Goal: Navigation & Orientation: Find specific page/section

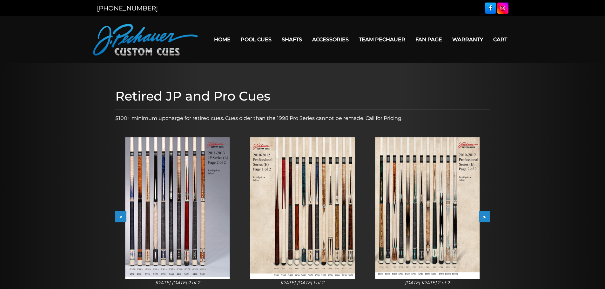
scroll to position [78, 0]
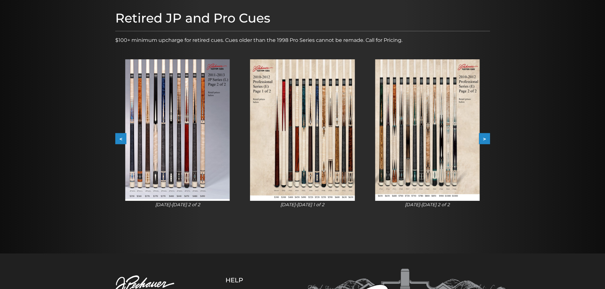
click at [422, 124] on img at bounding box center [427, 130] width 104 height 142
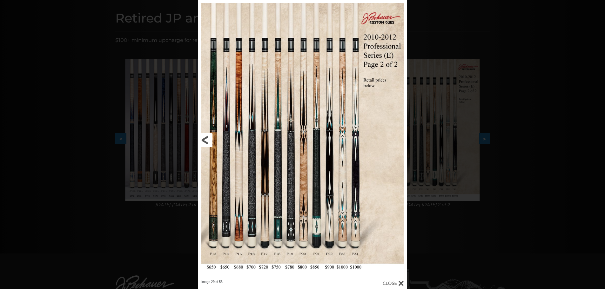
click at [210, 139] on link at bounding box center [245, 140] width 94 height 280
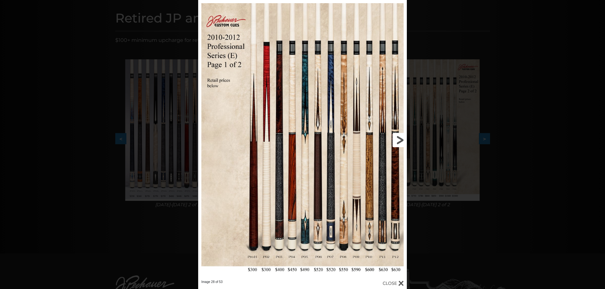
click at [399, 142] on link at bounding box center [360, 140] width 94 height 280
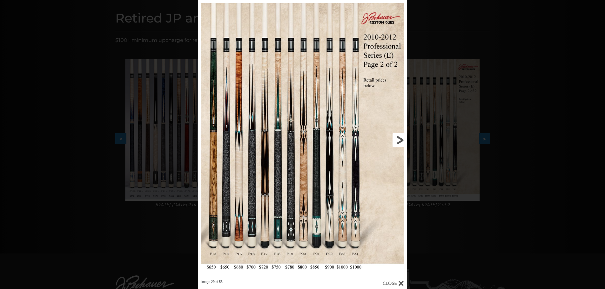
click at [399, 142] on link at bounding box center [360, 140] width 94 height 280
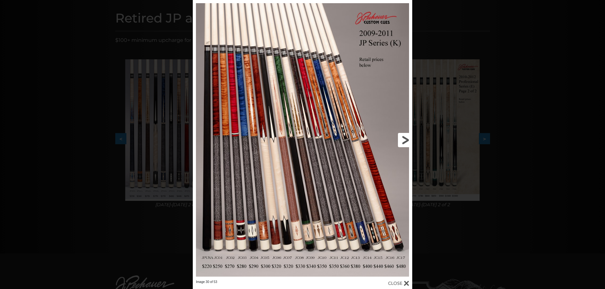
click at [407, 146] on link at bounding box center [362, 140] width 99 height 280
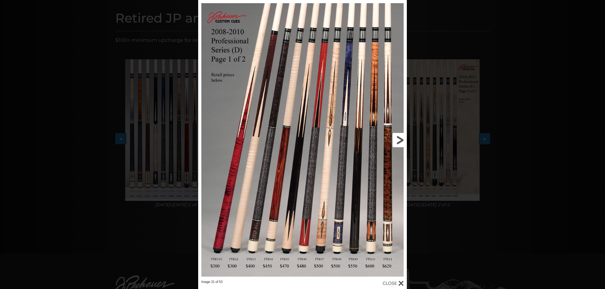
click at [402, 145] on link at bounding box center [360, 140] width 94 height 280
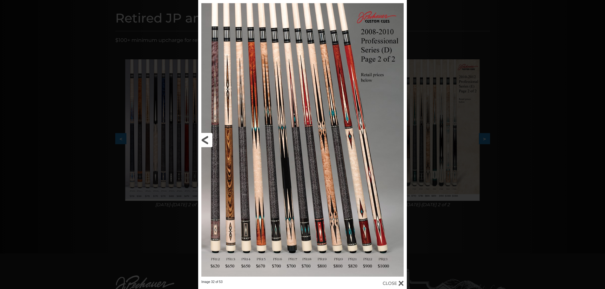
click at [211, 141] on link at bounding box center [245, 140] width 94 height 280
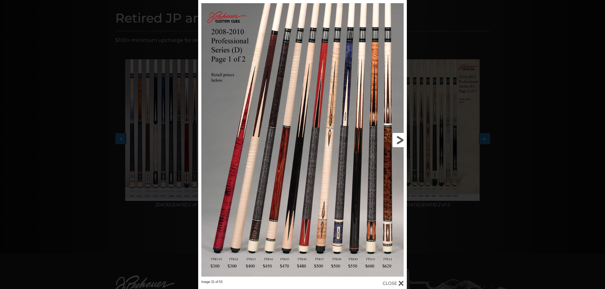
click at [394, 133] on link at bounding box center [360, 140] width 94 height 280
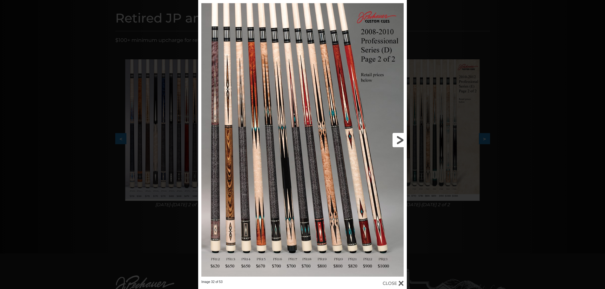
click at [394, 132] on link at bounding box center [360, 140] width 94 height 280
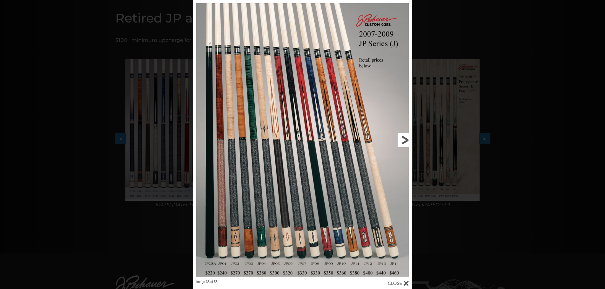
click at [401, 138] on link at bounding box center [362, 140] width 98 height 280
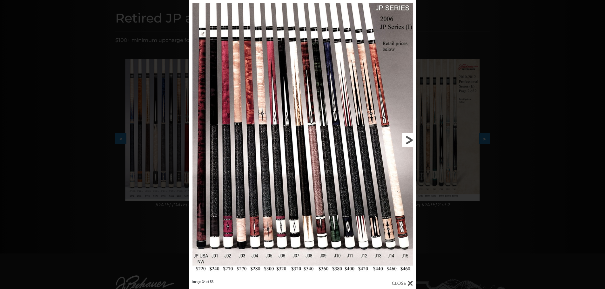
click at [401, 138] on link at bounding box center [365, 140] width 102 height 280
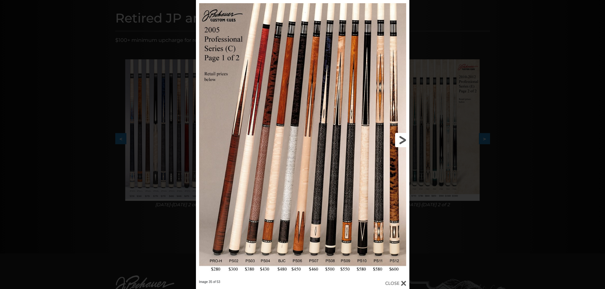
click at [400, 138] on link at bounding box center [361, 140] width 96 height 280
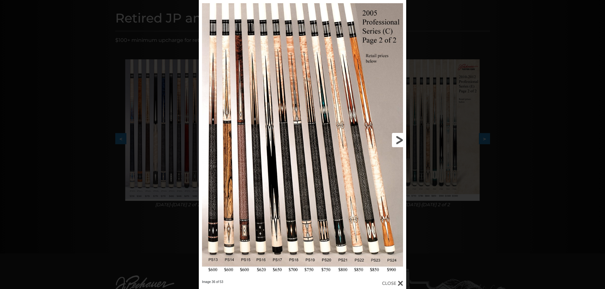
click at [400, 137] on link at bounding box center [359, 140] width 93 height 280
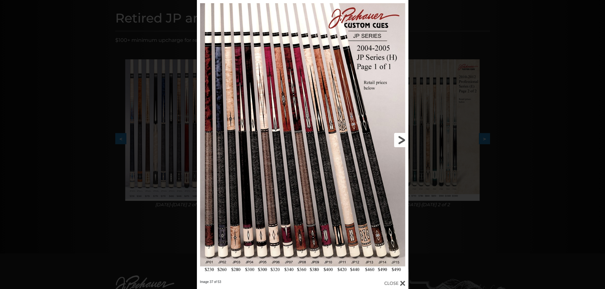
click at [400, 140] on link at bounding box center [360, 140] width 95 height 280
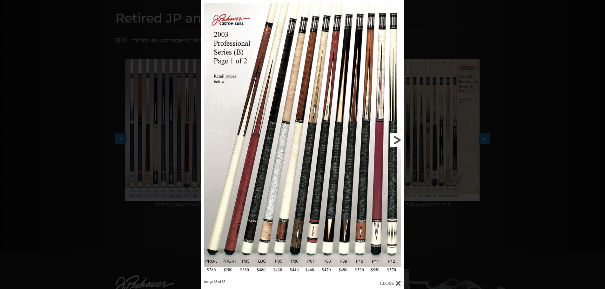
click at [400, 142] on link at bounding box center [357, 140] width 91 height 280
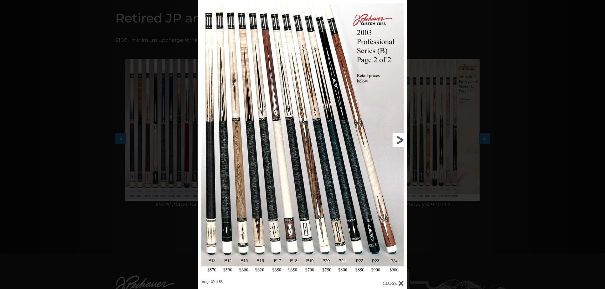
click at [394, 143] on link at bounding box center [360, 140] width 94 height 280
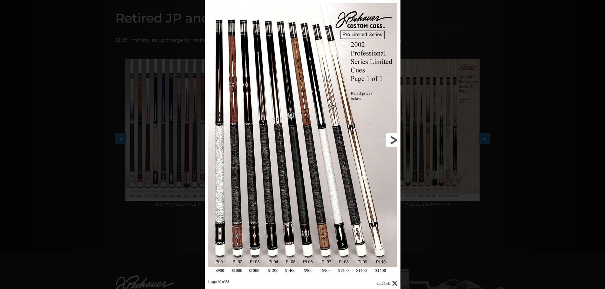
click at [394, 143] on link at bounding box center [356, 140] width 88 height 280
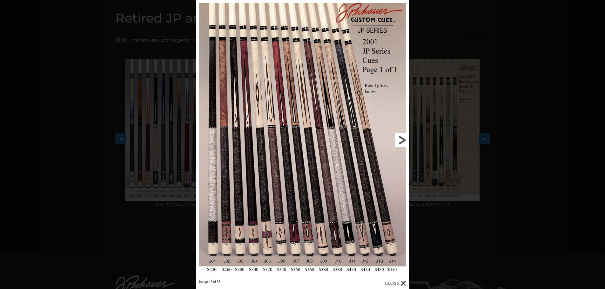
click at [394, 143] on link at bounding box center [361, 140] width 96 height 280
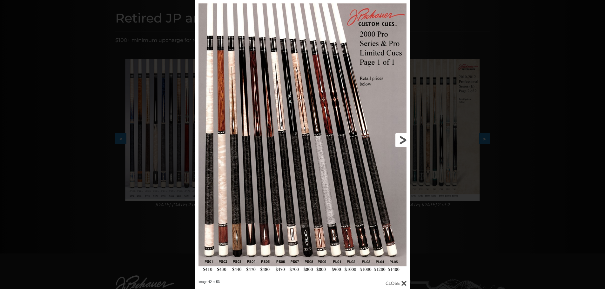
click at [394, 143] on link at bounding box center [361, 140] width 96 height 280
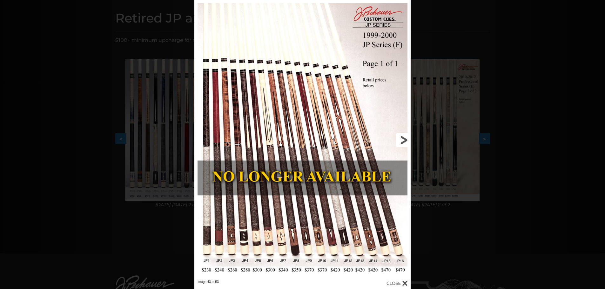
click at [395, 144] on link at bounding box center [361, 140] width 97 height 280
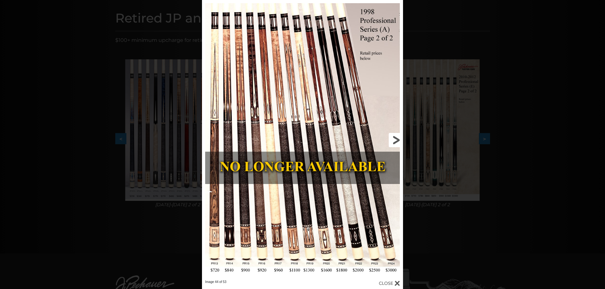
click at [394, 138] on link at bounding box center [357, 140] width 90 height 280
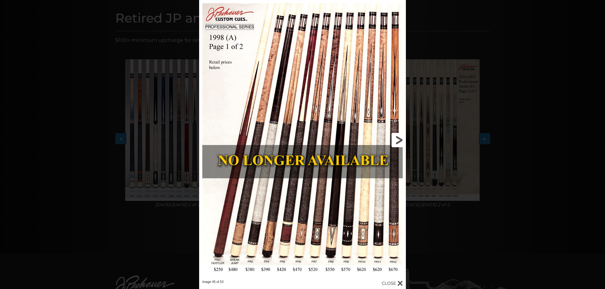
click at [394, 138] on link at bounding box center [359, 140] width 93 height 280
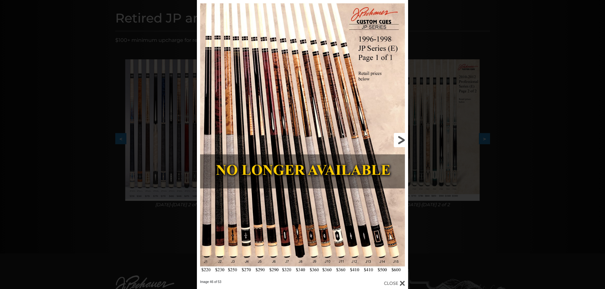
click at [396, 141] on link at bounding box center [360, 140] width 95 height 280
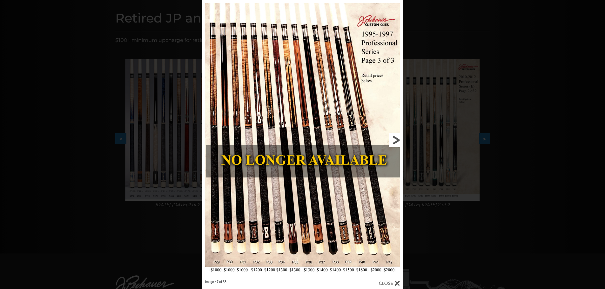
click at [396, 141] on link at bounding box center [357, 140] width 90 height 280
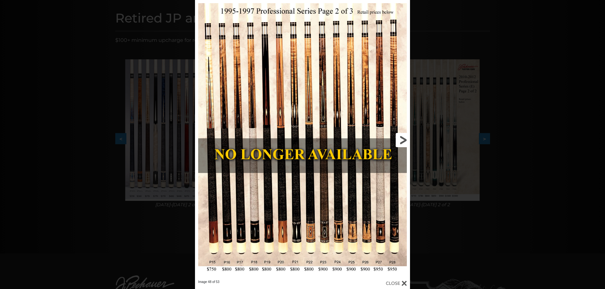
click at [396, 141] on link at bounding box center [361, 140] width 97 height 280
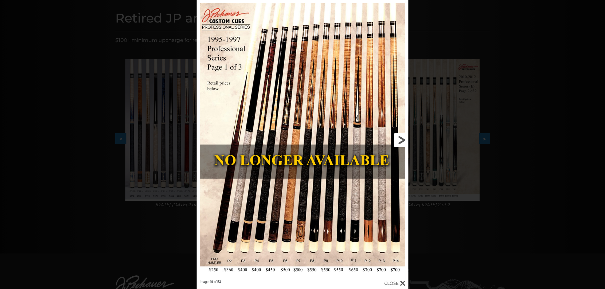
click at [396, 141] on link at bounding box center [360, 140] width 95 height 280
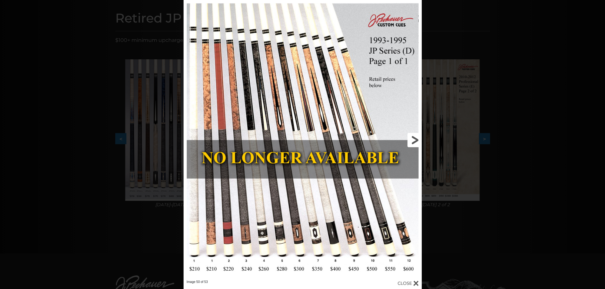
click at [408, 143] on link at bounding box center [367, 140] width 107 height 280
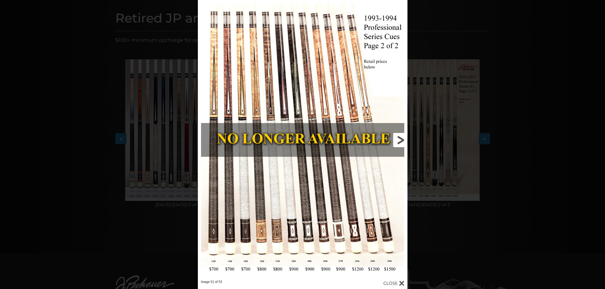
click at [404, 140] on link at bounding box center [360, 140] width 94 height 280
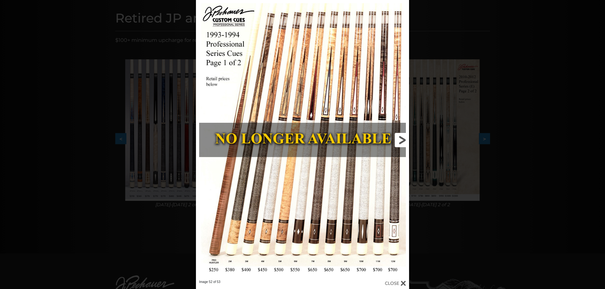
click at [405, 139] on link at bounding box center [361, 140] width 96 height 280
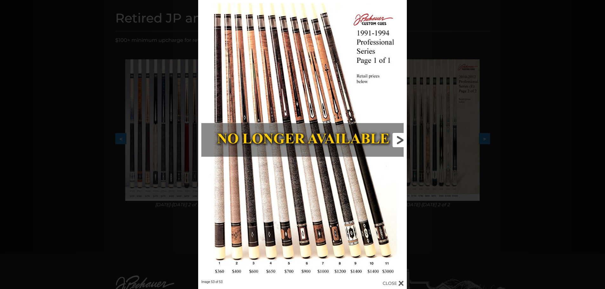
click at [405, 139] on link at bounding box center [360, 140] width 94 height 280
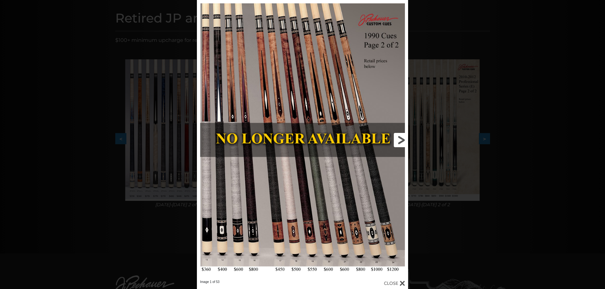
click at [405, 139] on link at bounding box center [360, 140] width 95 height 280
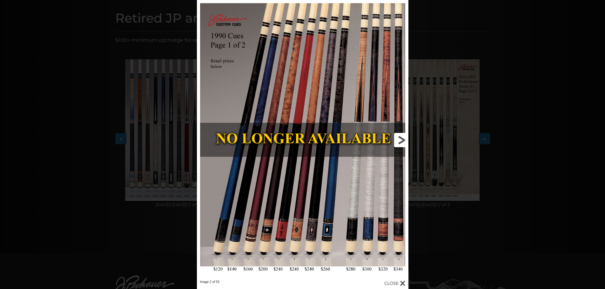
click at [405, 139] on link at bounding box center [360, 140] width 95 height 280
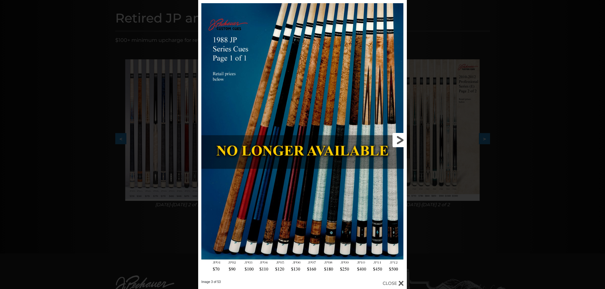
click at [405, 139] on link at bounding box center [360, 140] width 94 height 280
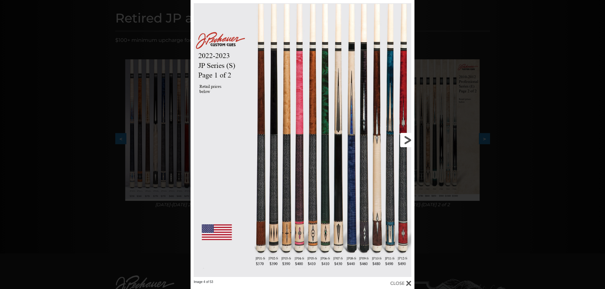
click at [405, 139] on link at bounding box center [364, 140] width 101 height 280
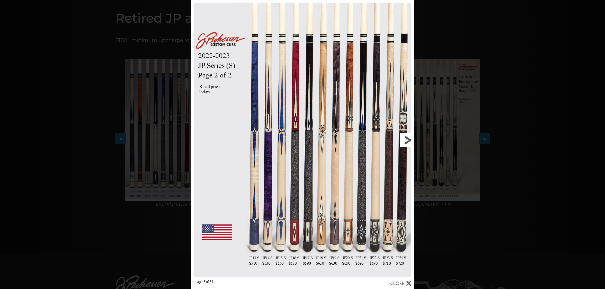
click at [405, 139] on link at bounding box center [364, 140] width 101 height 280
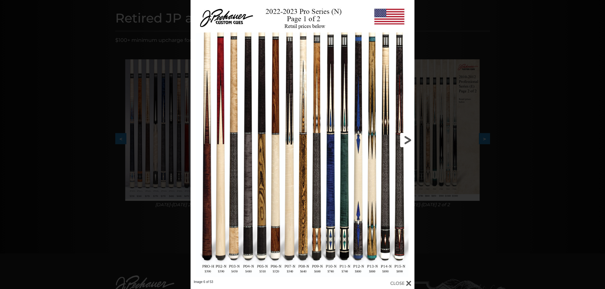
click at [403, 139] on link at bounding box center [364, 140] width 101 height 280
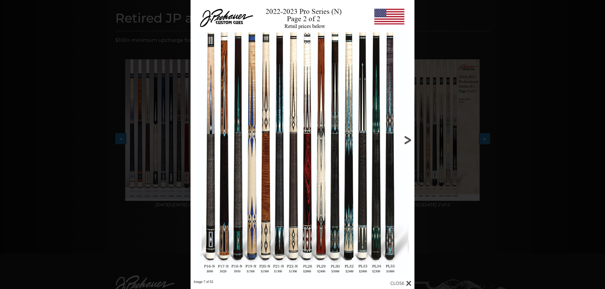
click at [403, 139] on link at bounding box center [364, 140] width 101 height 280
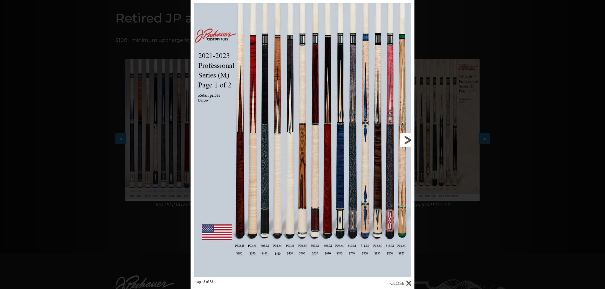
click at [405, 141] on link at bounding box center [364, 140] width 101 height 280
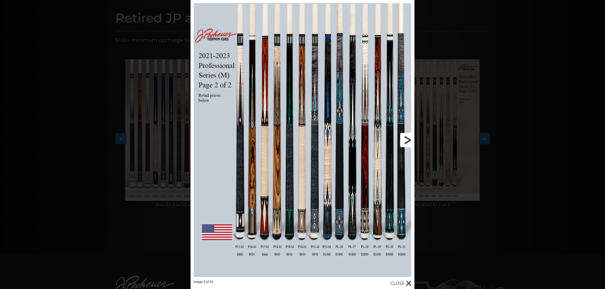
click at [405, 141] on link at bounding box center [364, 140] width 101 height 280
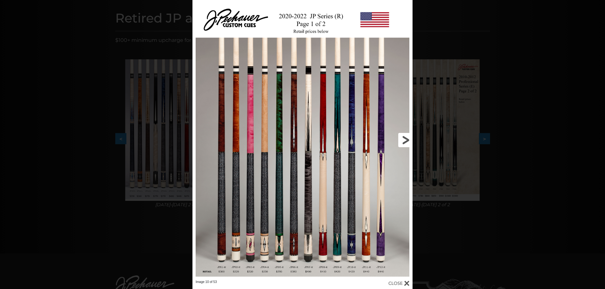
click at [405, 141] on link at bounding box center [362, 140] width 99 height 280
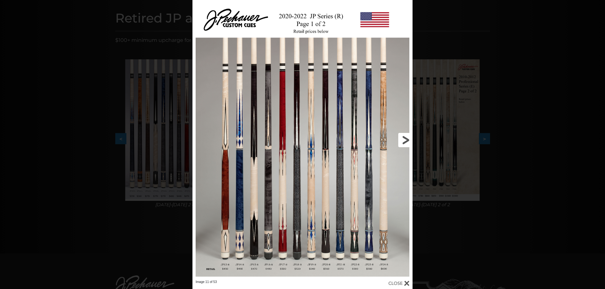
click at [405, 141] on link at bounding box center [362, 140] width 99 height 280
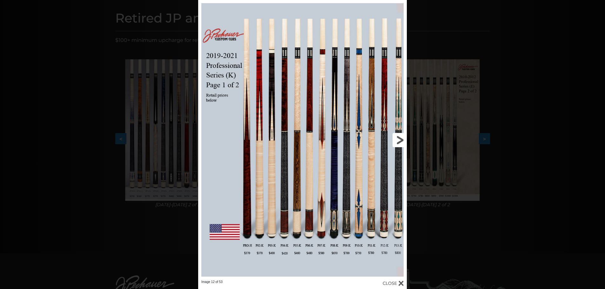
click at [405, 141] on link at bounding box center [360, 140] width 94 height 280
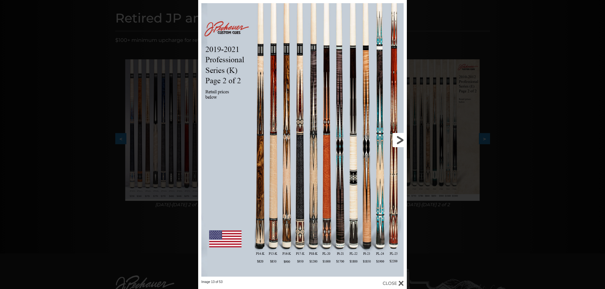
click at [405, 141] on link at bounding box center [360, 140] width 94 height 280
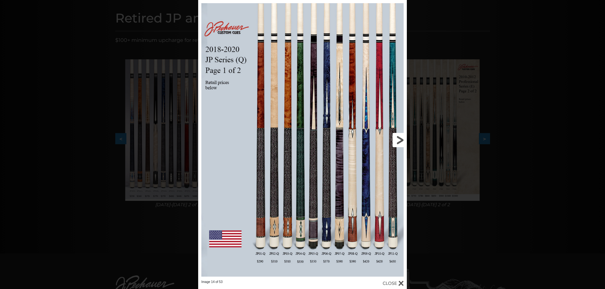
click at [405, 141] on link at bounding box center [360, 140] width 94 height 280
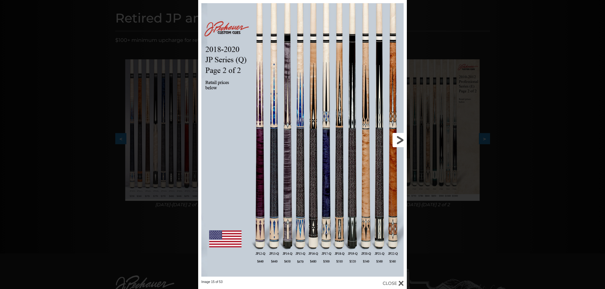
click at [405, 141] on link at bounding box center [360, 140] width 94 height 280
